Goal: Understand process/instructions: Learn how to perform a task or action

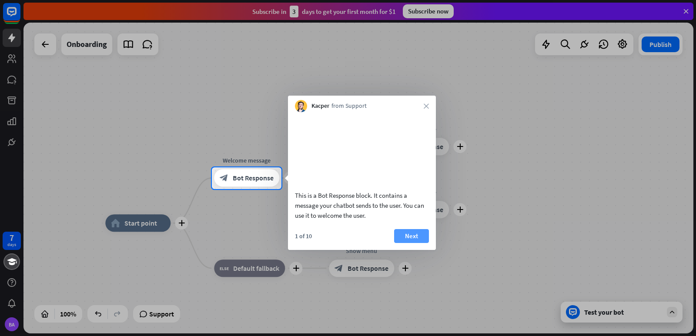
click at [410, 243] on button "Next" at bounding box center [411, 236] width 35 height 14
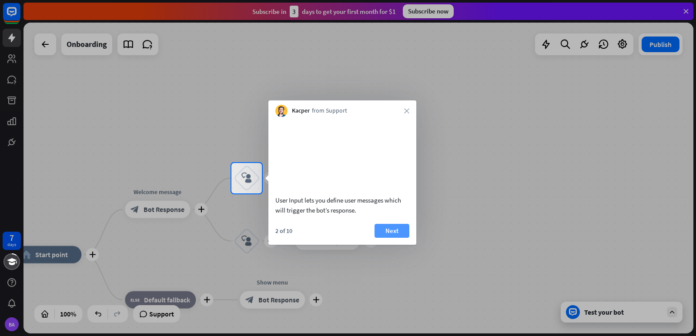
click at [403, 238] on button "Next" at bounding box center [392, 231] width 35 height 14
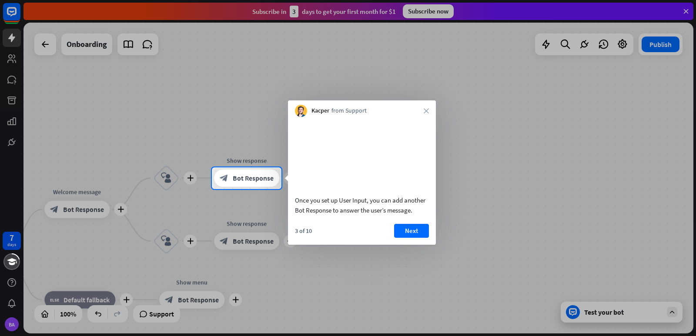
click at [412, 238] on button "Next" at bounding box center [411, 231] width 35 height 14
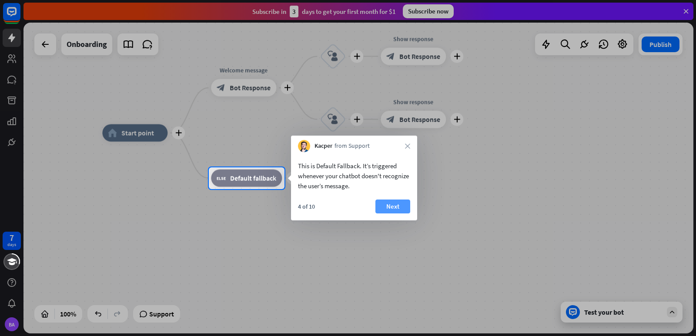
click at [401, 209] on button "Next" at bounding box center [393, 207] width 35 height 14
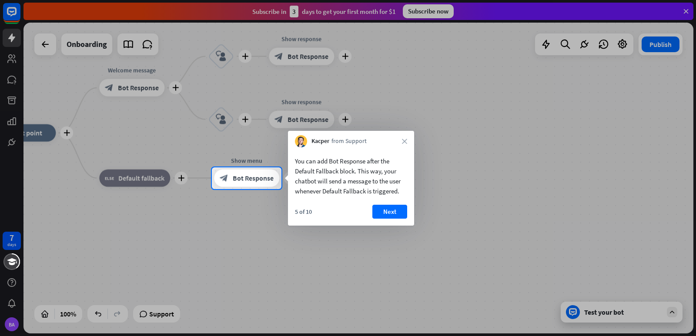
click at [401, 209] on button "Next" at bounding box center [390, 212] width 35 height 14
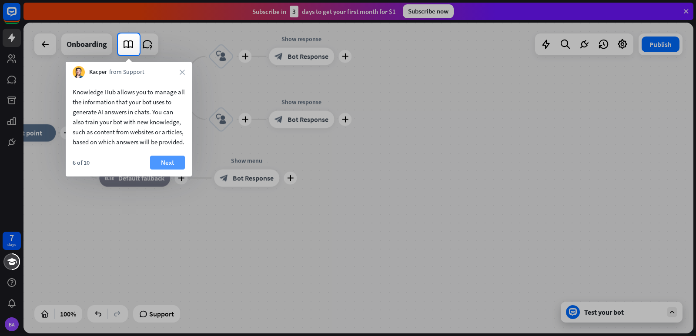
click at [164, 167] on button "Next" at bounding box center [167, 163] width 35 height 14
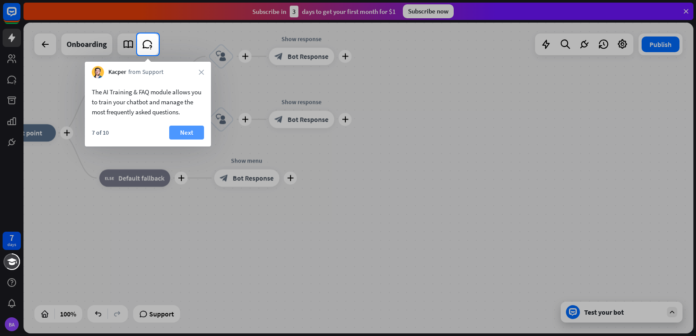
click at [182, 136] on button "Next" at bounding box center [186, 133] width 35 height 14
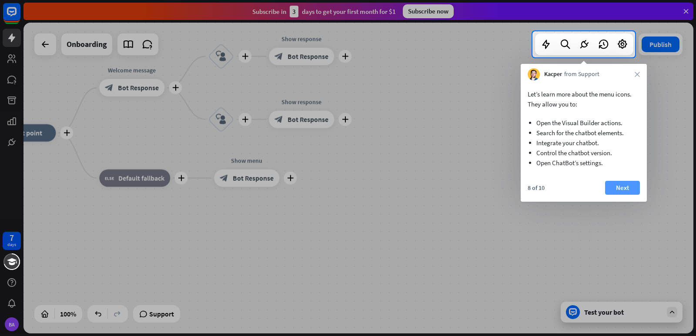
click at [623, 184] on button "Next" at bounding box center [622, 188] width 35 height 14
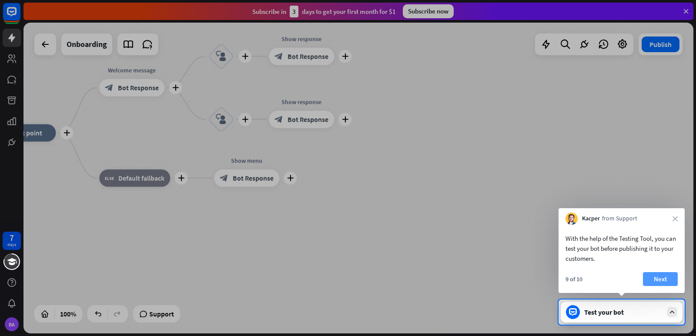
click at [668, 275] on button "Next" at bounding box center [660, 279] width 35 height 14
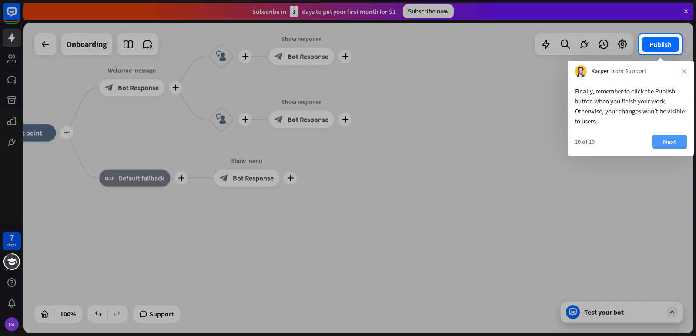
click at [665, 146] on button "Next" at bounding box center [669, 142] width 35 height 14
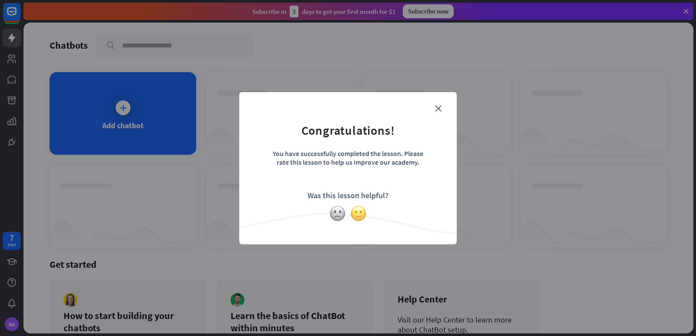
click at [357, 215] on img at bounding box center [358, 213] width 17 height 17
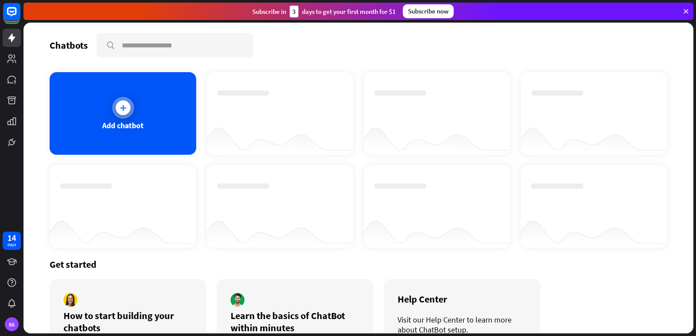
click at [147, 107] on div "Add chatbot" at bounding box center [123, 113] width 147 height 83
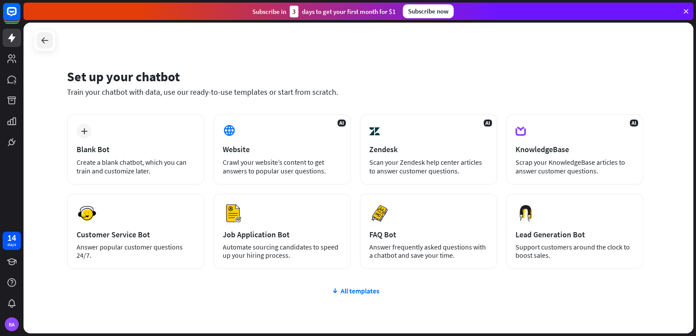
click at [39, 39] on div at bounding box center [45, 40] width 17 height 17
